Goal: Information Seeking & Learning: Compare options

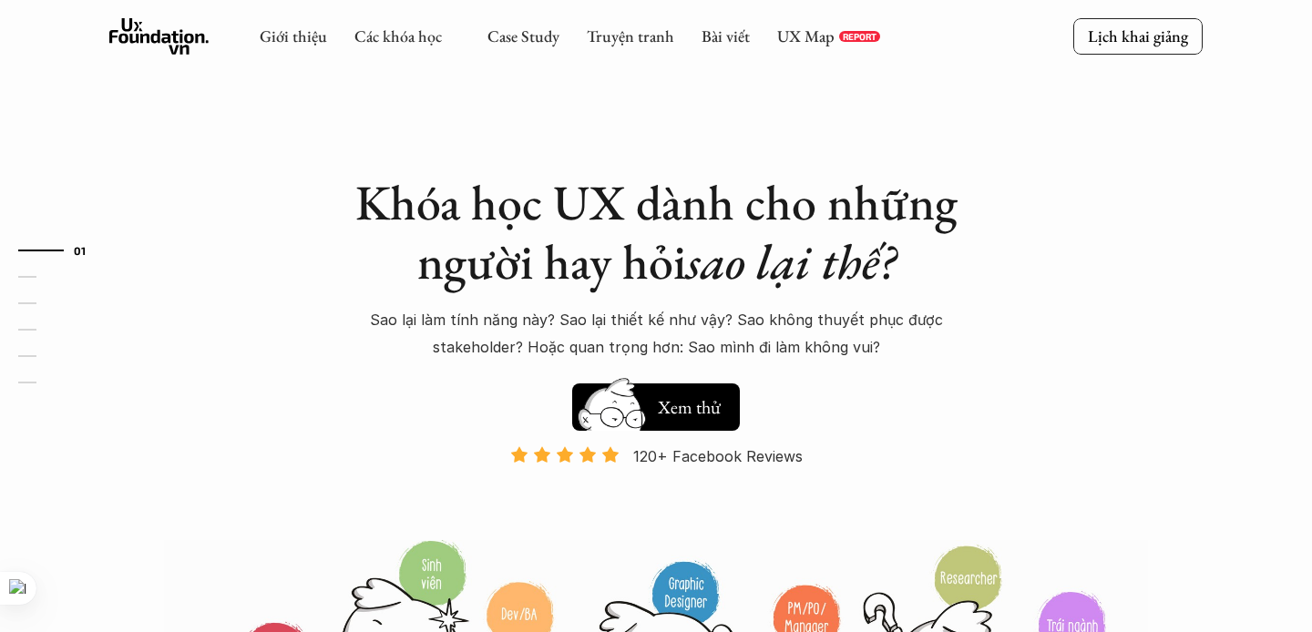
click at [372, 95] on div "Khóa học UX dành cho những người hay hỏi sao lại thế? Sao lại làm tính năng này…" at bounding box center [655, 416] width 1093 height 833
click at [399, 87] on div "Khóa học UX dành cho những người hay hỏi sao lại thế? Sao lại làm tính năng này…" at bounding box center [655, 416] width 1093 height 833
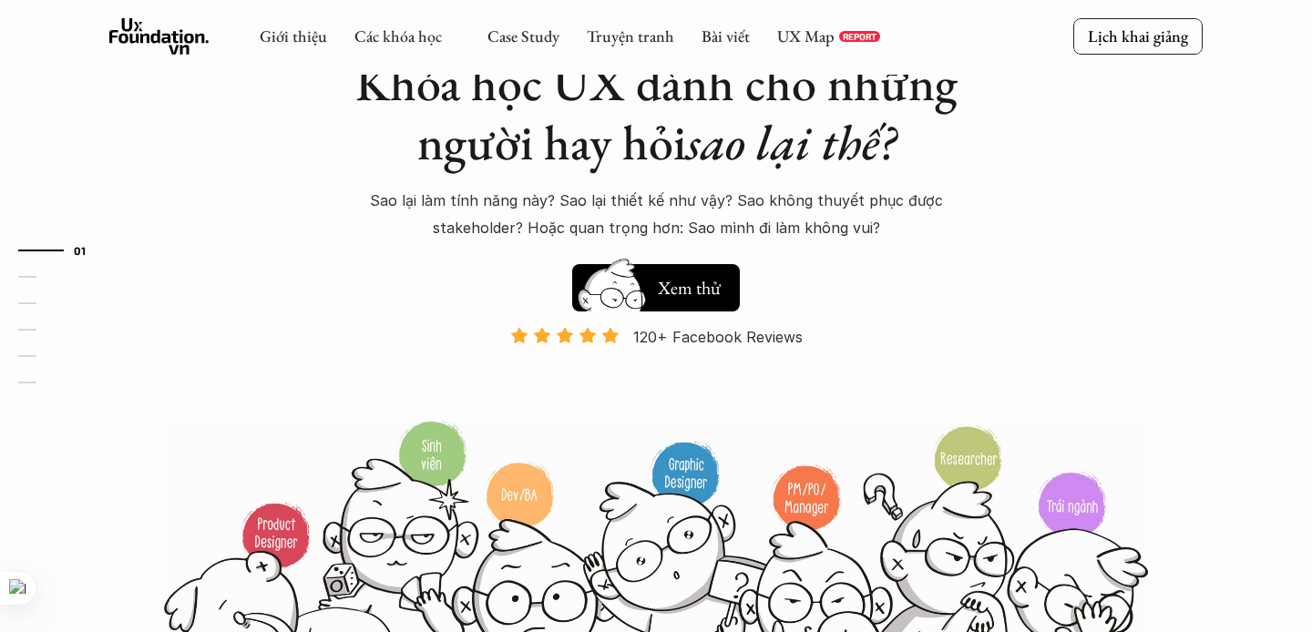
scroll to position [12, 0]
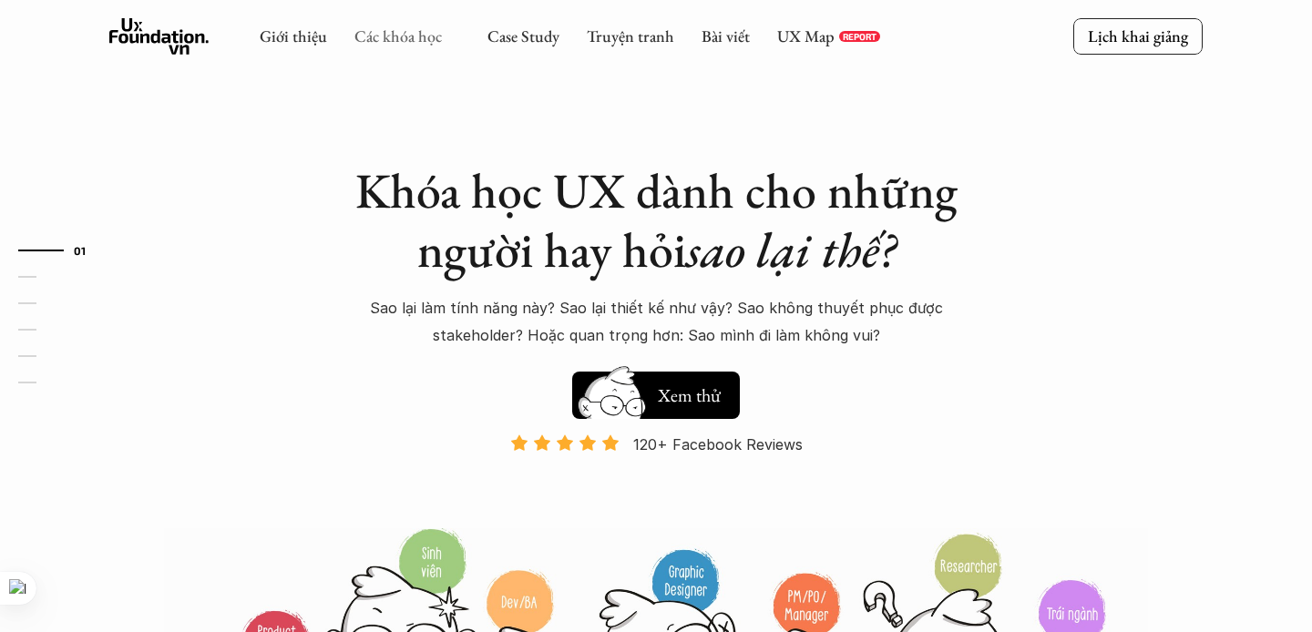
click at [403, 40] on link "Các khóa học" at bounding box center [397, 36] width 87 height 21
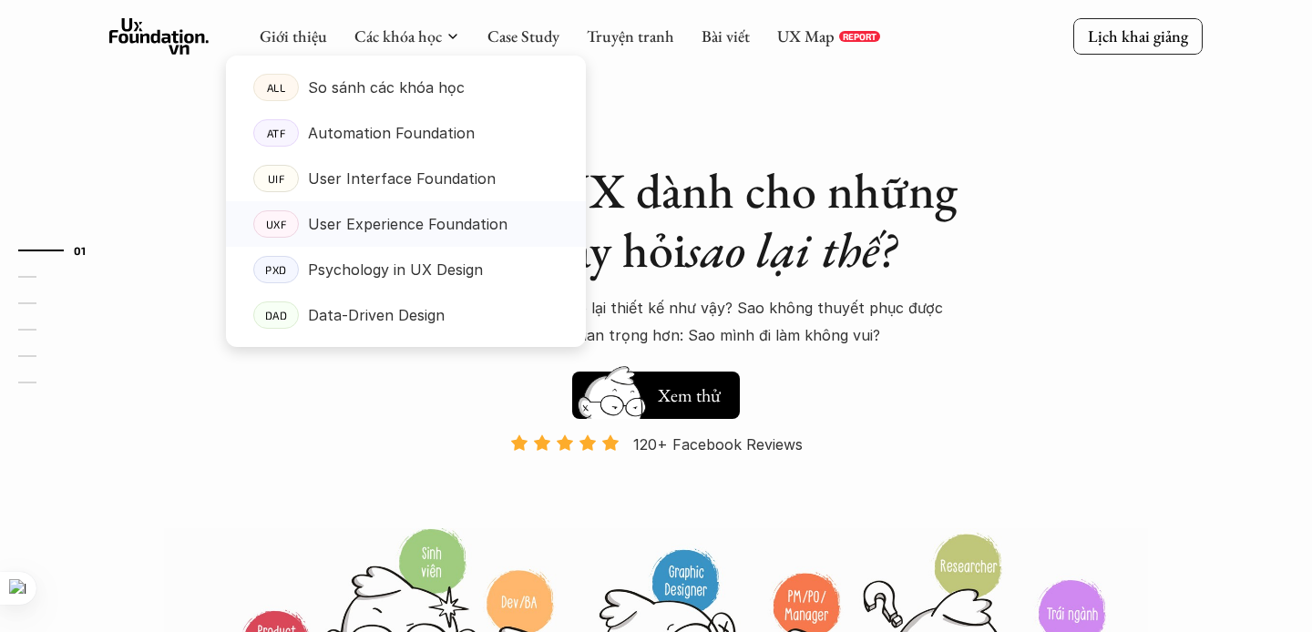
click at [322, 223] on p "User Experience Foundation" at bounding box center [407, 223] width 199 height 27
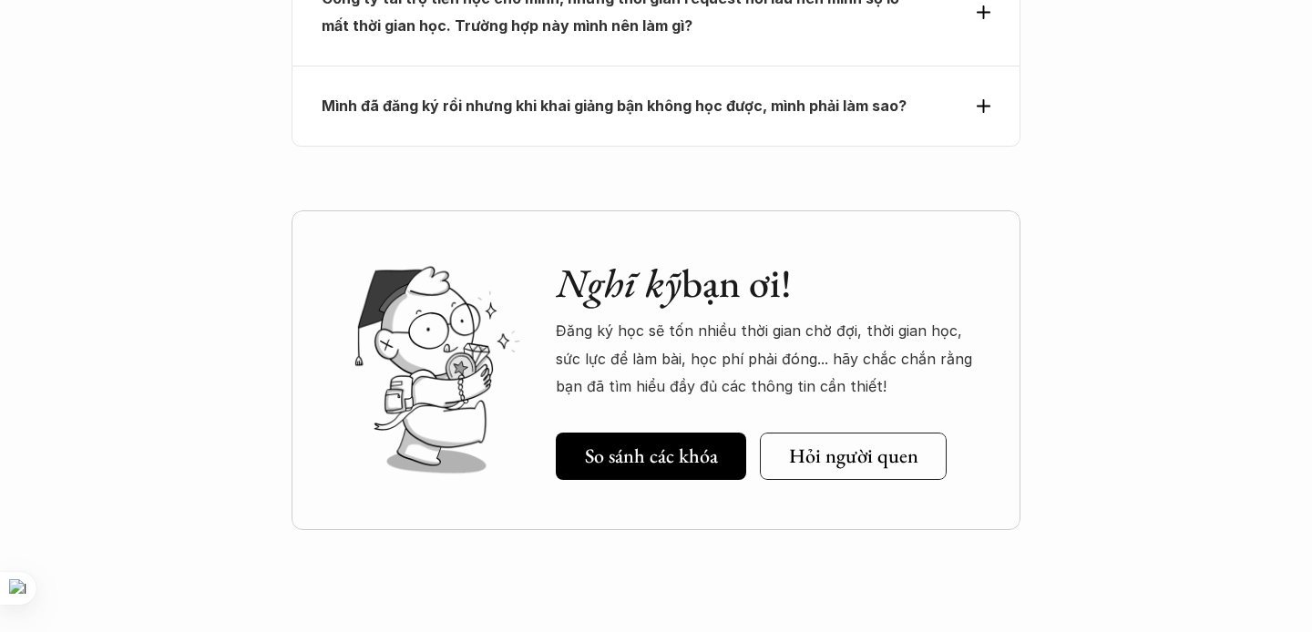
scroll to position [8424, 0]
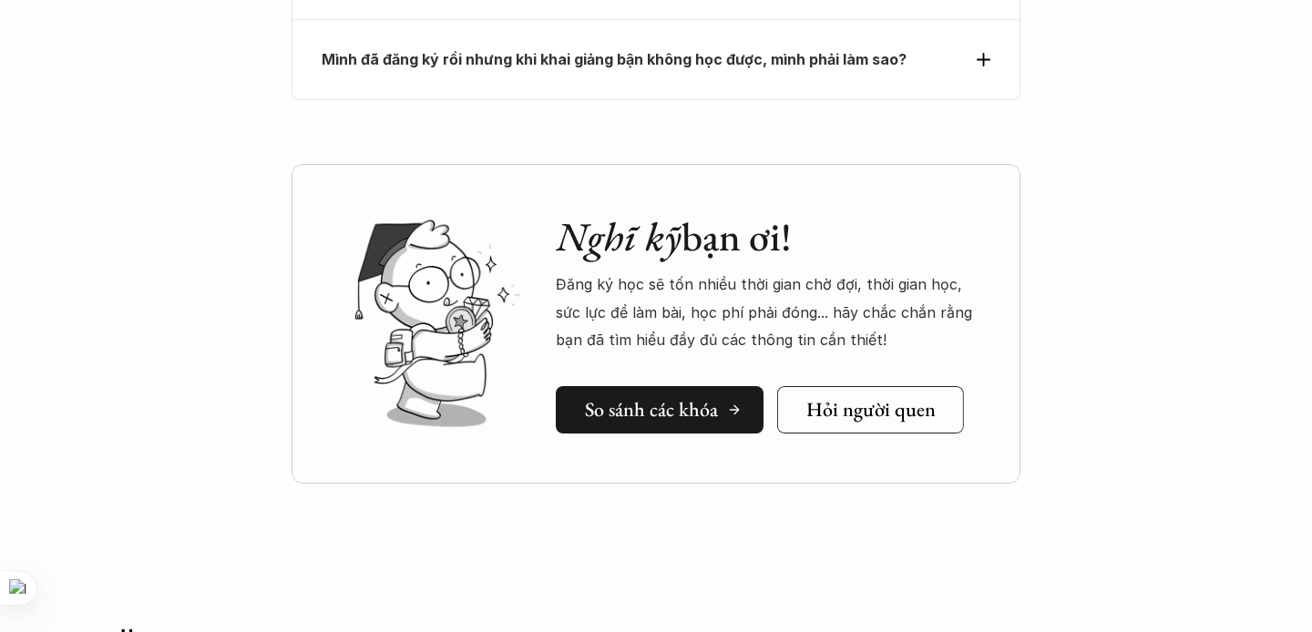
click at [659, 398] on h5 "So sánh các khóa" at bounding box center [651, 410] width 133 height 24
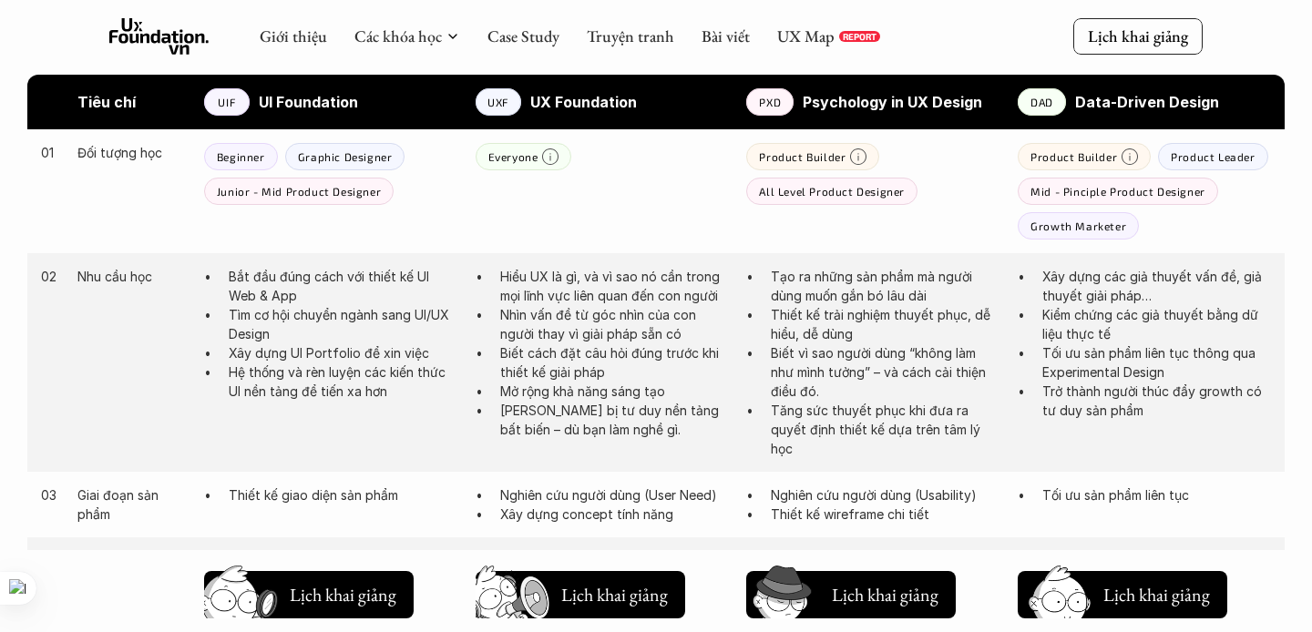
click at [837, 156] on p "Product Builder" at bounding box center [802, 156] width 87 height 13
click at [883, 172] on div "Product Builder All Level Product Designer" at bounding box center [872, 174] width 253 height 62
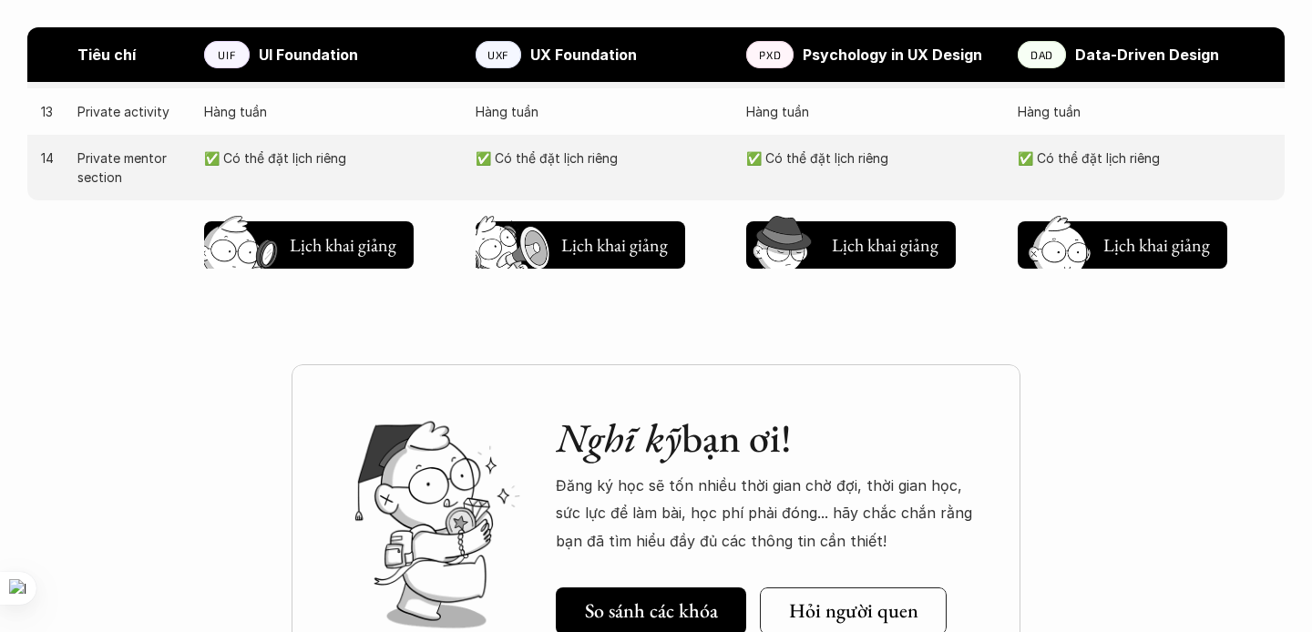
scroll to position [1983, 0]
